Goal: Information Seeking & Learning: Learn about a topic

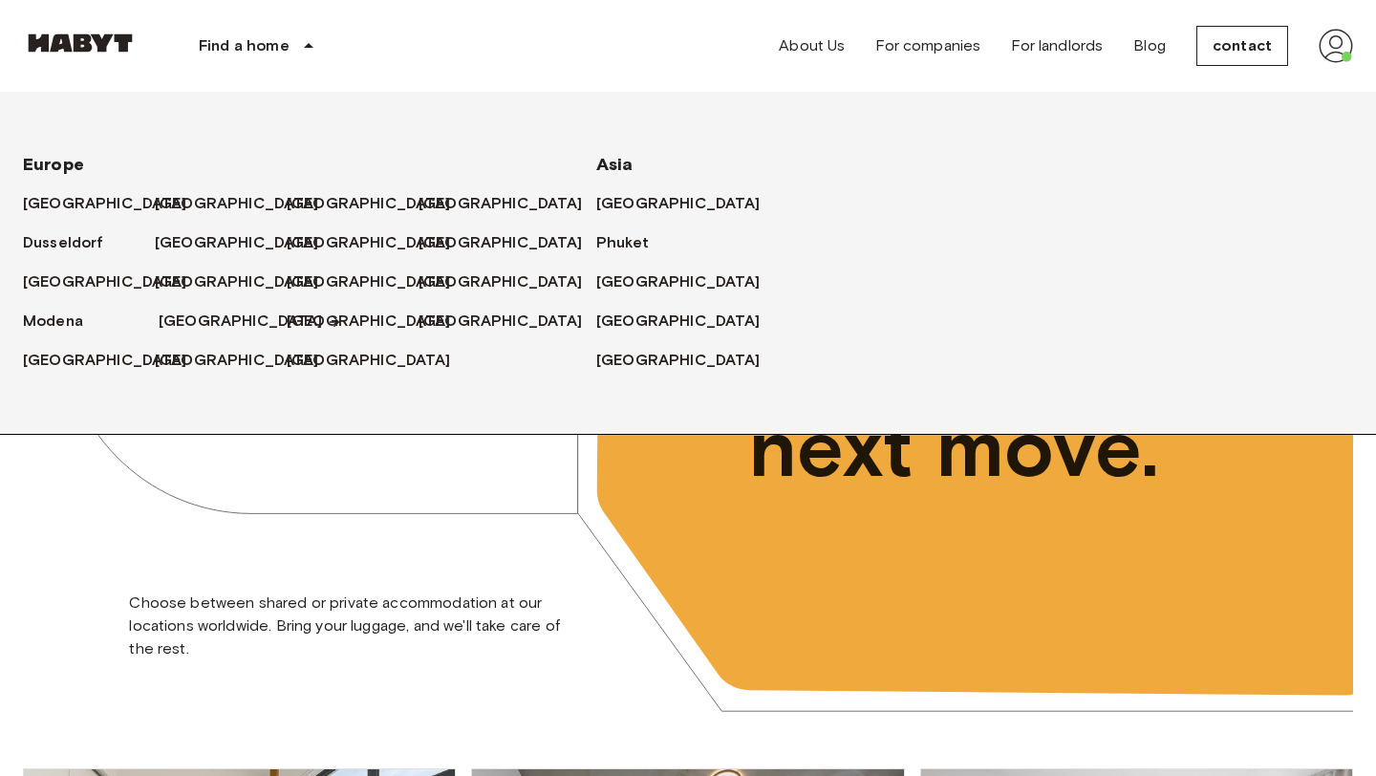
click at [191, 320] on font "Munich" at bounding box center [241, 320] width 164 height 18
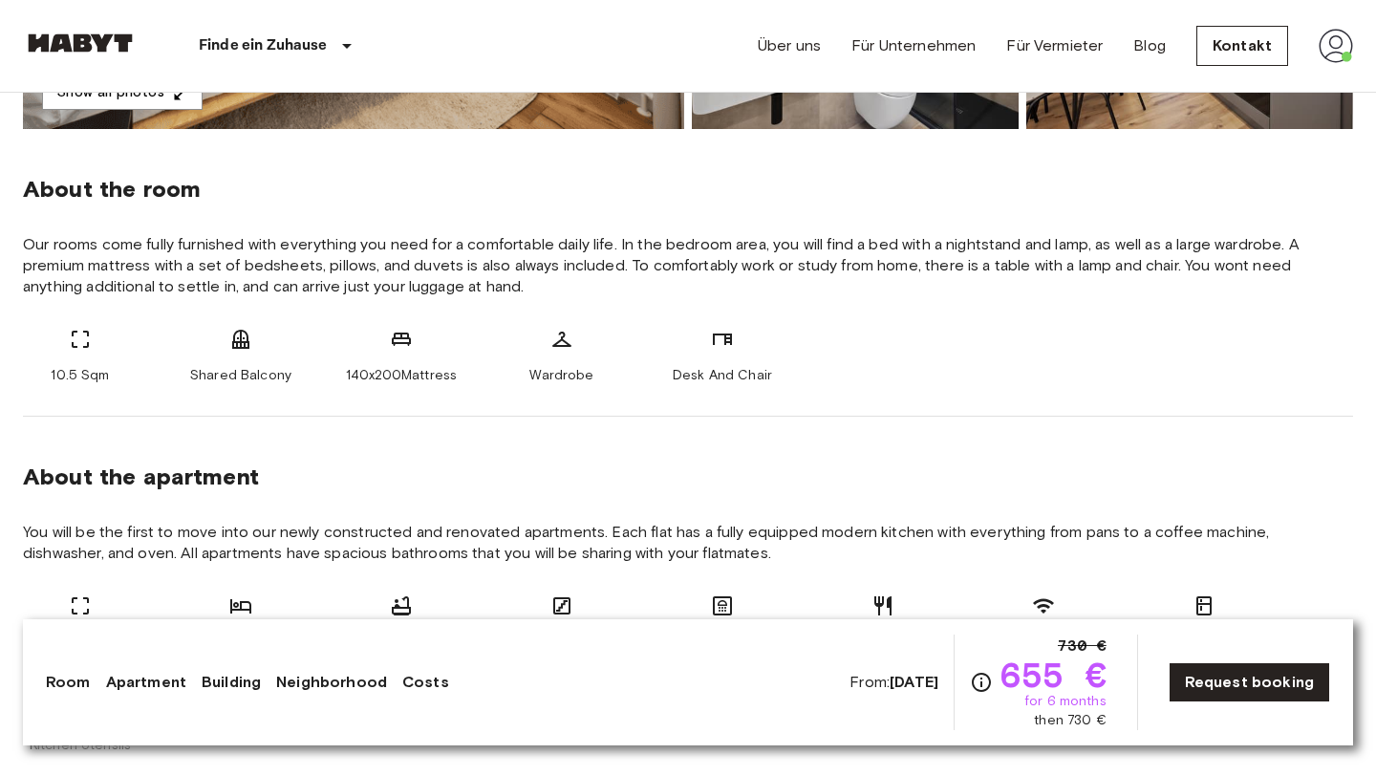
scroll to position [457, 0]
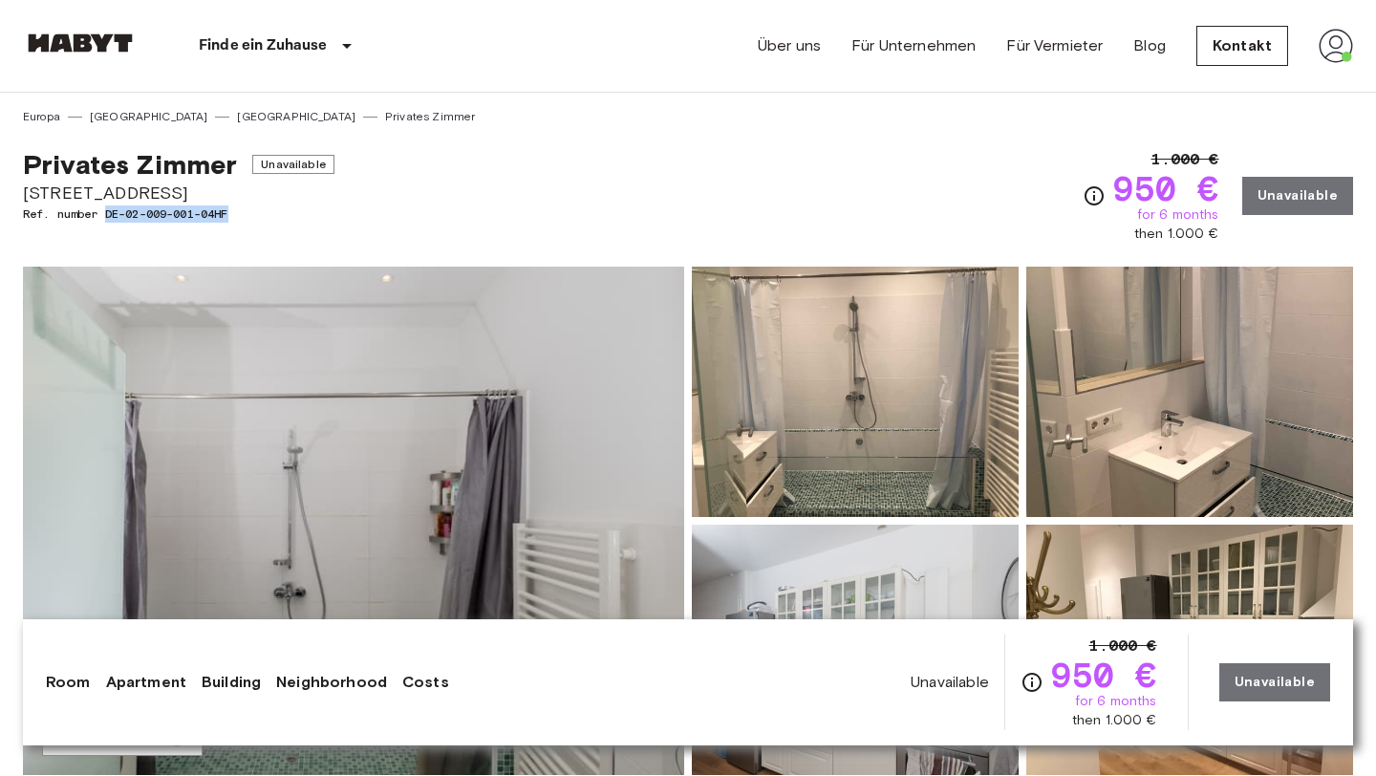
drag, startPoint x: 108, startPoint y: 214, endPoint x: 247, endPoint y: 211, distance: 139.5
click at [247, 211] on span "Ref. number DE-02-009-001-04HF" at bounding box center [178, 213] width 311 height 17
copy span "DE-02-009-001-04HF"
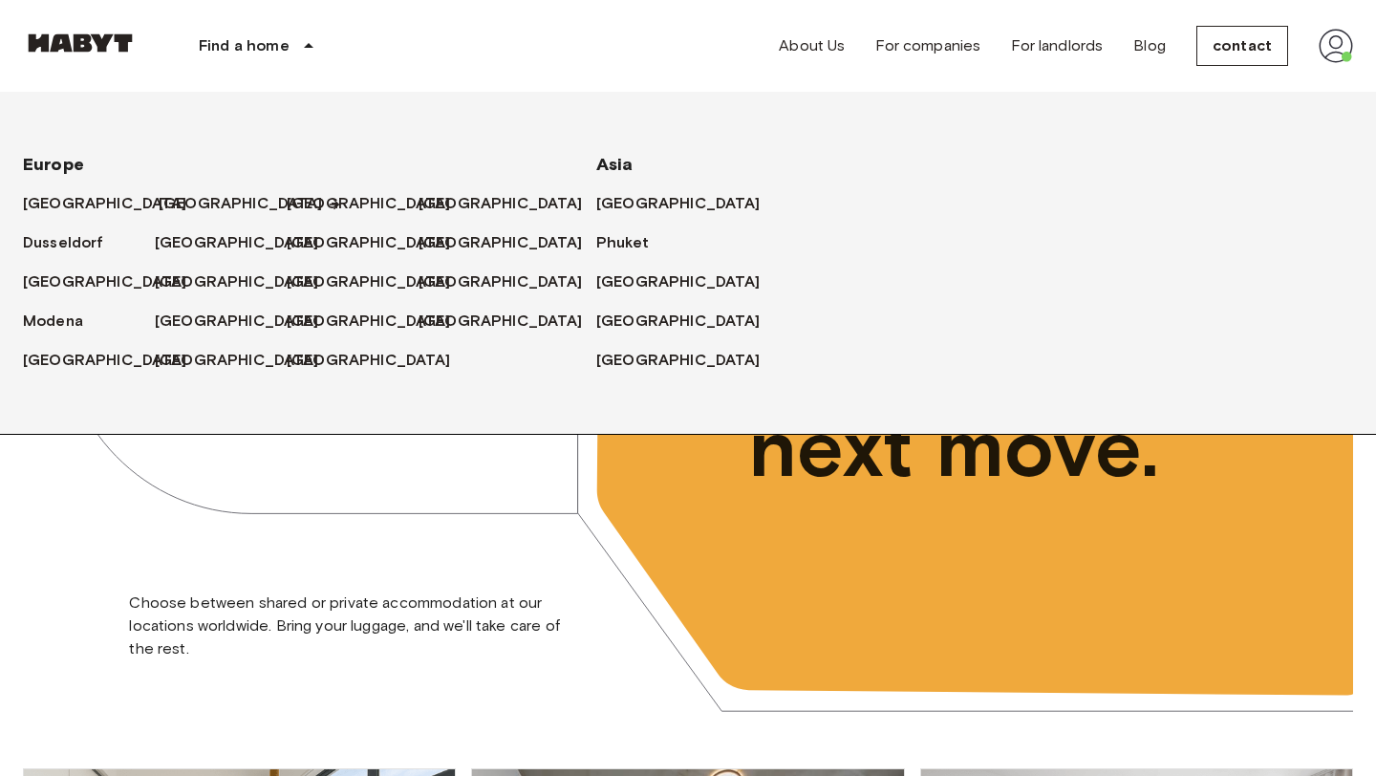
click at [173, 206] on font "[GEOGRAPHIC_DATA]" at bounding box center [241, 203] width 164 height 18
